Goal: Information Seeking & Learning: Check status

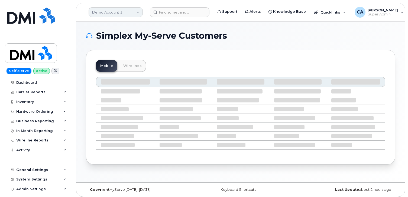
click at [108, 13] on link "Demo Account 1" at bounding box center [116, 12] width 54 height 10
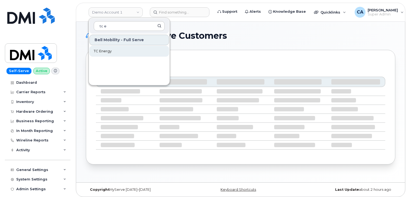
type input "tc e"
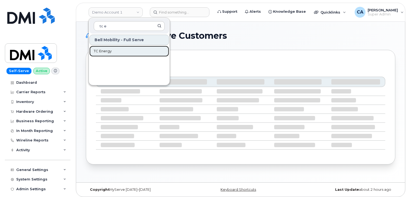
click at [101, 51] on span "TC Energy" at bounding box center [103, 51] width 18 height 5
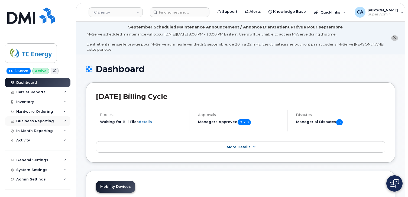
click at [43, 120] on div "Business Reporting" at bounding box center [35, 121] width 38 height 4
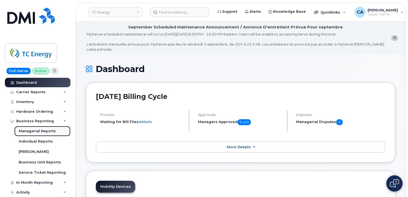
click at [38, 132] on div "Managerial Reports" at bounding box center [37, 131] width 37 height 5
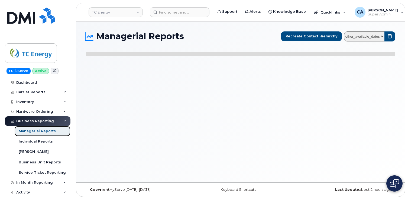
select select
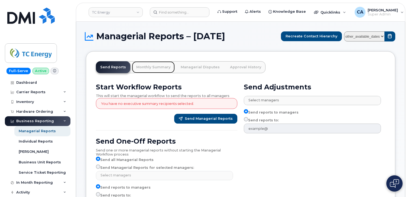
click at [153, 68] on link "Monthly Summary" at bounding box center [153, 67] width 43 height 12
